Goal: Information Seeking & Learning: Understand process/instructions

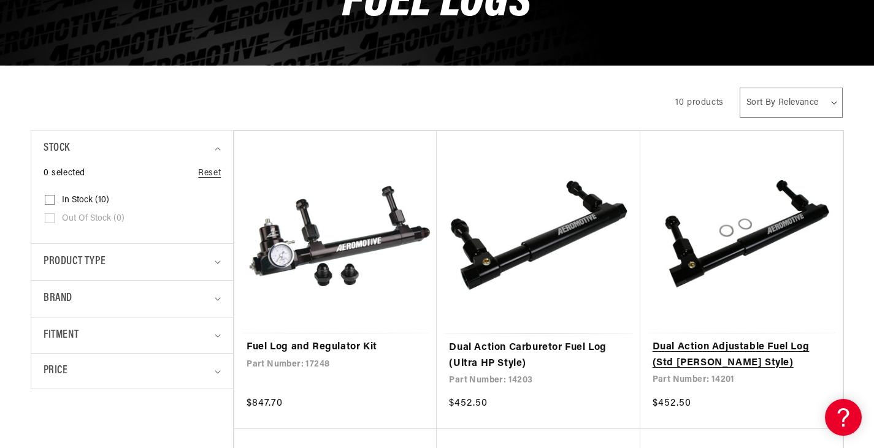
click at [716, 346] on link "Dual Action Adjustable Fuel Log (Std [PERSON_NAME] Style)" at bounding box center [742, 355] width 178 height 31
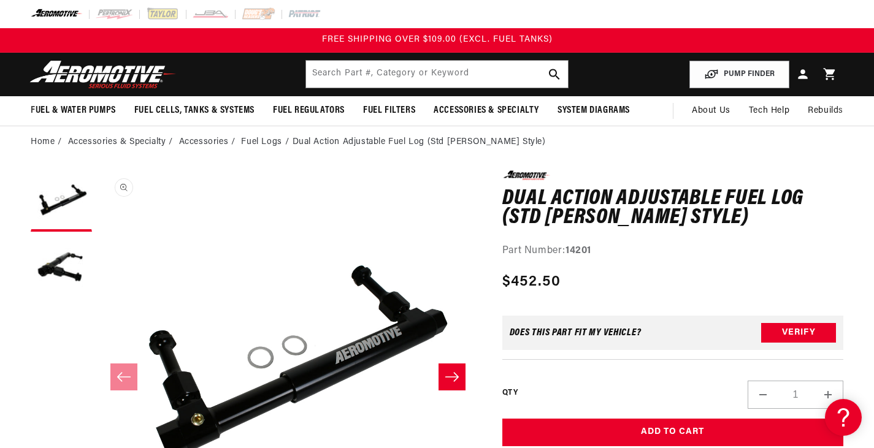
scroll to position [1, 0]
click at [453, 374] on icon "Slide right" at bounding box center [452, 377] width 15 height 12
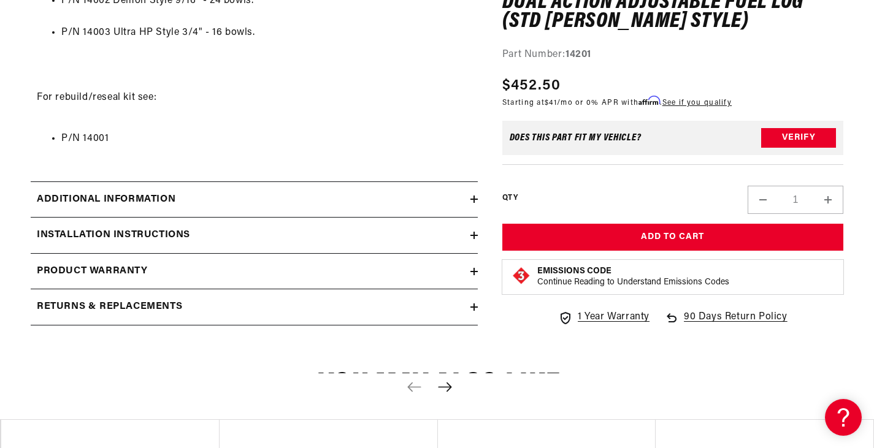
scroll to position [982, 0]
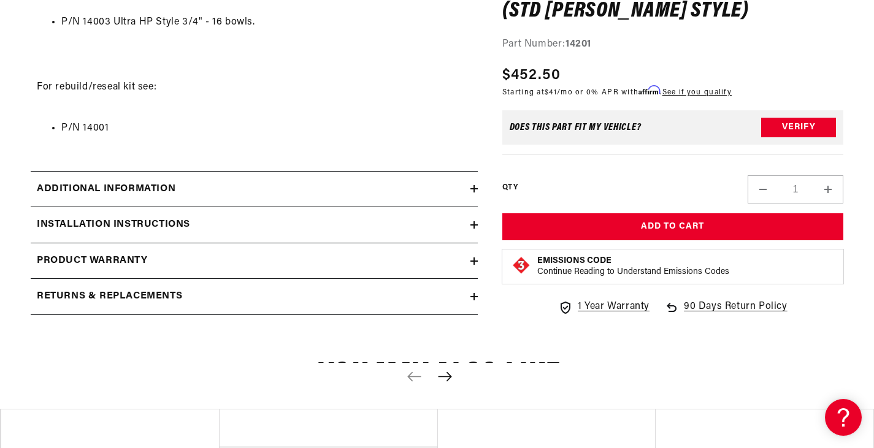
click at [175, 217] on h2 "Installation Instructions" at bounding box center [113, 225] width 153 height 16
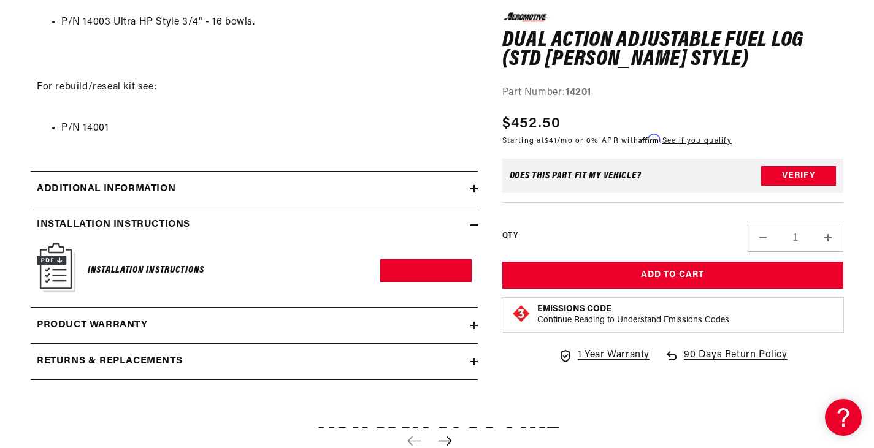
click at [57, 260] on img at bounding box center [56, 268] width 39 height 50
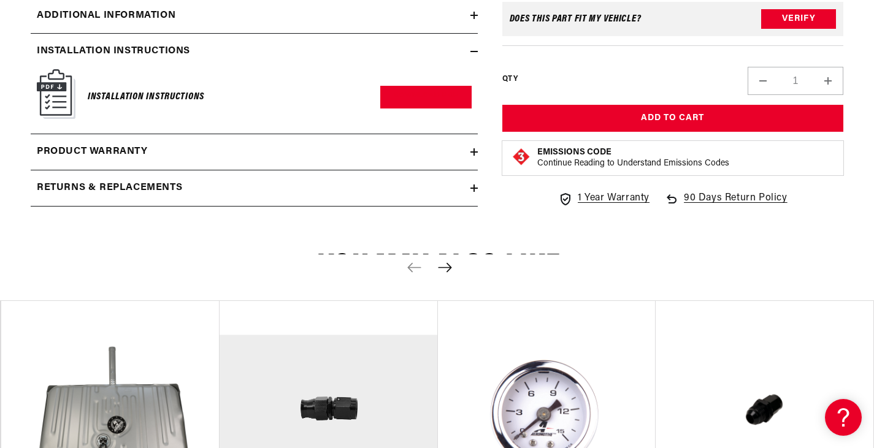
scroll to position [1227, 0]
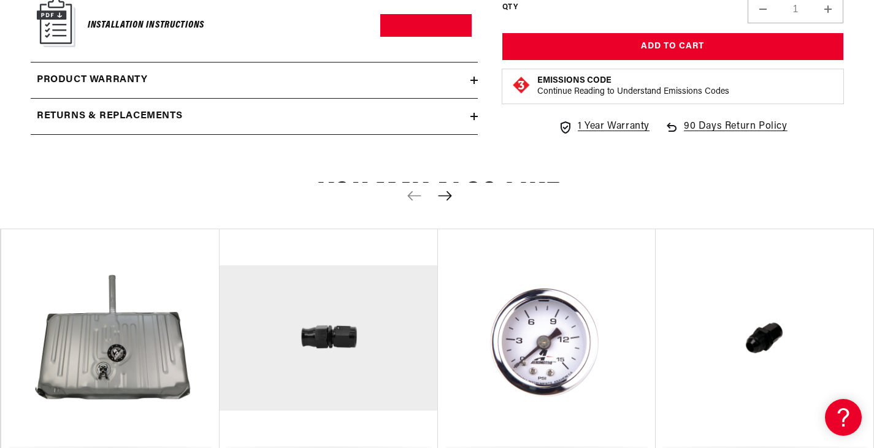
click at [449, 191] on icon "Next slide" at bounding box center [444, 195] width 13 height 9
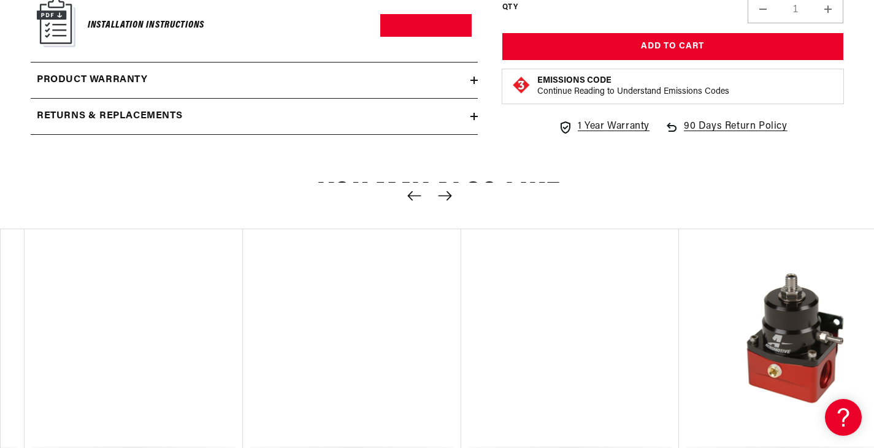
scroll to position [0, 874]
